Goal: Information Seeking & Learning: Learn about a topic

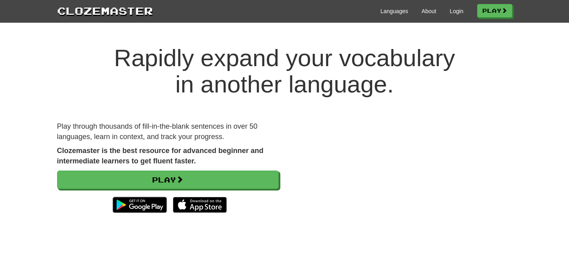
scroll to position [4, 0]
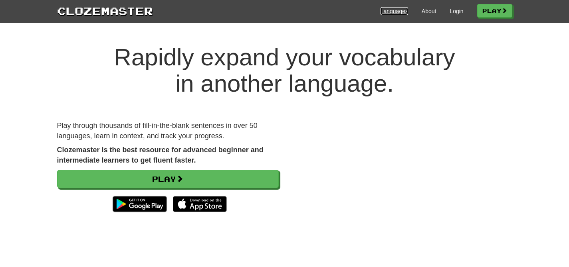
click at [399, 8] on link "Languages" at bounding box center [394, 11] width 28 height 8
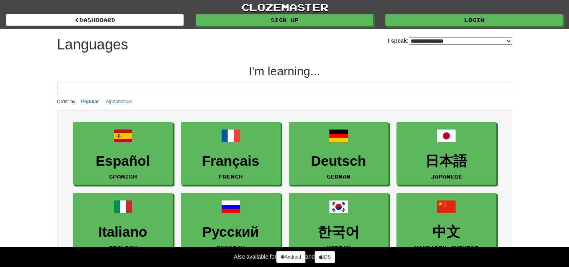
select select "*******"
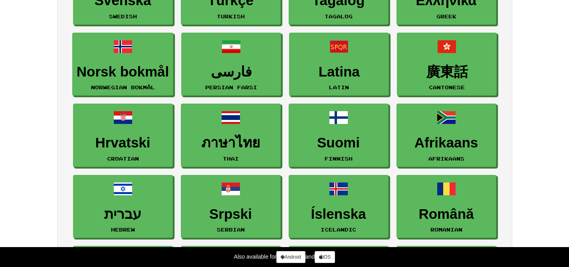
scroll to position [398, 0]
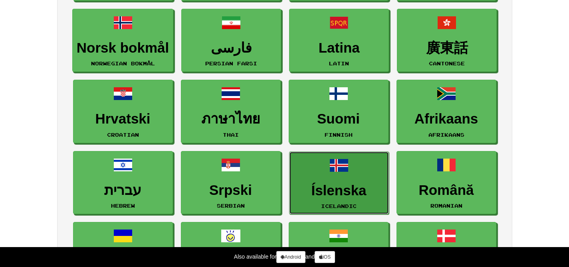
click at [348, 179] on link "Íslenska Icelandic" at bounding box center [339, 183] width 100 height 63
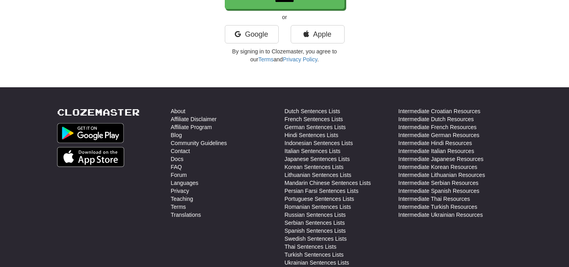
scroll to position [324, 0]
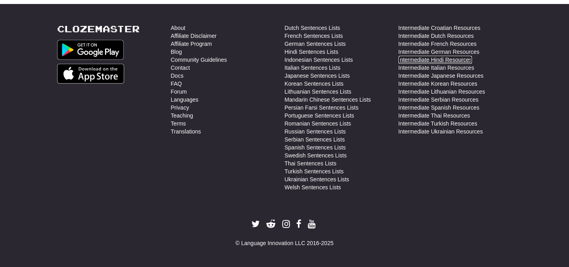
click at [449, 58] on link "Intermediate Hindi Resources" at bounding box center [434, 60] width 73 height 8
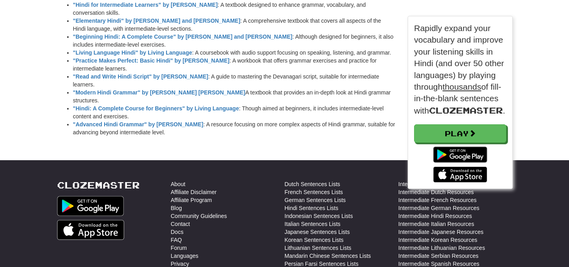
scroll to position [996, 0]
